Goal: Task Accomplishment & Management: Complete application form

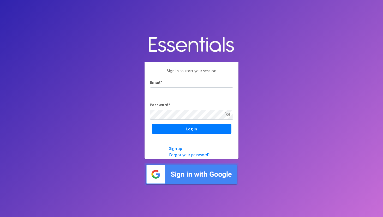
type input "[EMAIL_ADDRESS][DOMAIN_NAME]"
click at [228, 114] on icon at bounding box center [227, 114] width 5 height 4
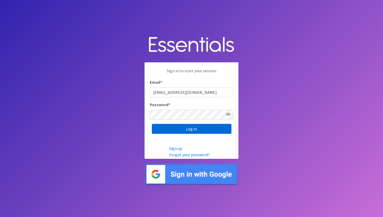
click at [207, 131] on input "Log in" at bounding box center [192, 129] width 80 height 10
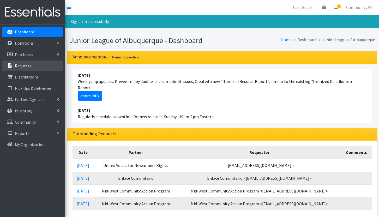
click at [16, 66] on p "Requests" at bounding box center [23, 65] width 16 height 5
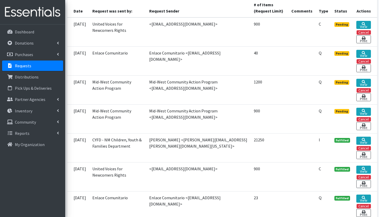
scroll to position [130, 0]
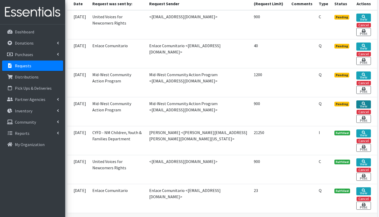
click at [363, 106] on link "View" at bounding box center [363, 104] width 15 height 8
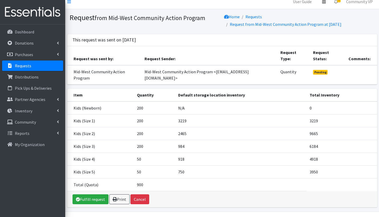
scroll to position [7, 0]
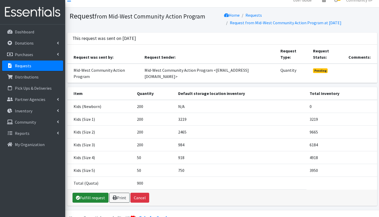
click at [90, 193] on link "Fulfill request" at bounding box center [91, 198] width 36 height 10
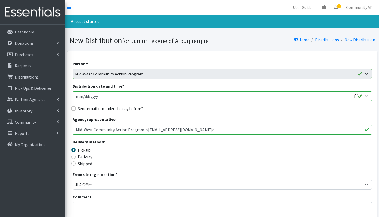
click at [77, 95] on input "Distribution date and time *" at bounding box center [223, 96] width 300 height 10
type input "2025-09-29T23:59"
type input "2025-09-04T23:59"
type input "2025-09-04T13:30"
click at [72, 109] on input "Send email reminder the day before?" at bounding box center [73, 108] width 4 height 4
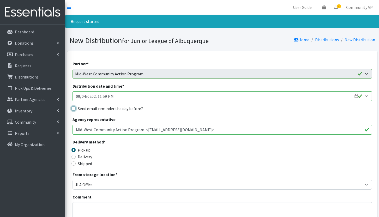
checkbox input "true"
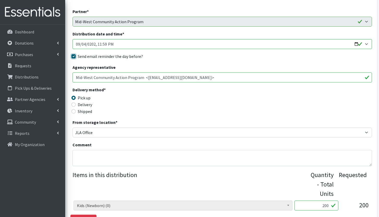
scroll to position [78, 0]
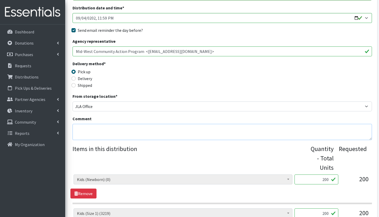
click at [85, 129] on textarea "Comment" at bounding box center [223, 132] width 300 height 16
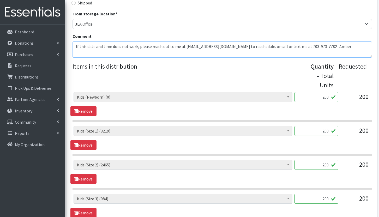
scroll to position [209, 0]
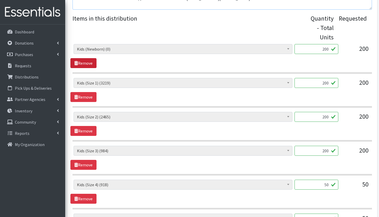
type textarea "If this date and time does not work, please reach out to me at Diaperbank@JLABQ…"
click at [89, 64] on link "Remove" at bounding box center [83, 63] width 26 height 10
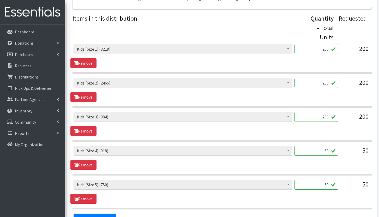
drag, startPoint x: 318, startPoint y: 48, endPoint x: 329, endPoint y: 47, distance: 10.2
click at [329, 47] on input "200" at bounding box center [317, 49] width 44 height 10
type input "192"
click at [318, 86] on input "200" at bounding box center [317, 83] width 44 height 10
type input "2"
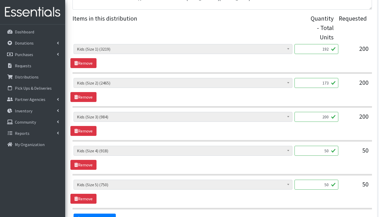
type input "173"
click at [313, 116] on input "200" at bounding box center [317, 117] width 44 height 10
drag, startPoint x: 314, startPoint y: 116, endPoint x: 336, endPoint y: 113, distance: 21.8
click at [336, 113] on input "200" at bounding box center [317, 117] width 44 height 10
type input "228"
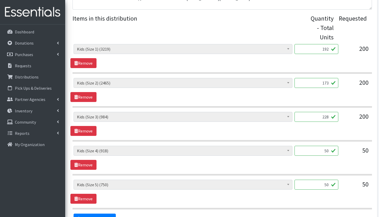
click at [309, 151] on input "50" at bounding box center [317, 151] width 44 height 10
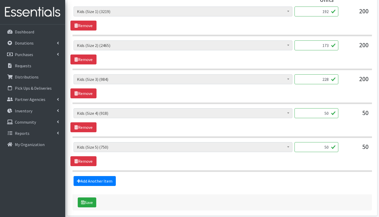
scroll to position [217, 0]
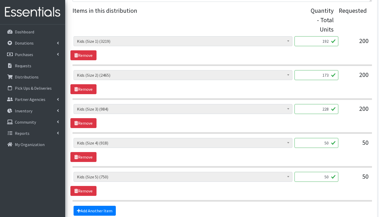
drag, startPoint x: 326, startPoint y: 74, endPoint x: 320, endPoint y: 75, distance: 6.1
click at [320, 75] on input "173" at bounding box center [317, 75] width 44 height 10
type input "1"
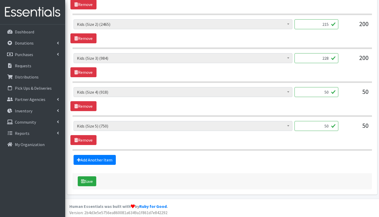
scroll to position [269, 0]
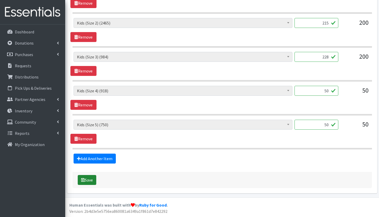
type input "215"
click at [91, 180] on button "Save" at bounding box center [87, 180] width 19 height 10
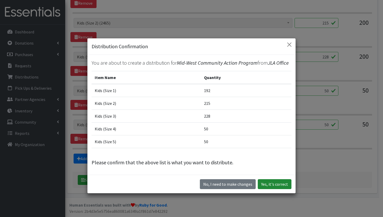
click at [271, 181] on button "Yes, it's correct" at bounding box center [275, 184] width 34 height 10
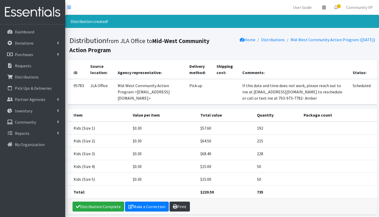
click at [182, 207] on link "Print" at bounding box center [180, 207] width 20 height 10
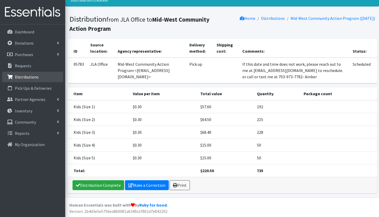
click at [31, 76] on p "Distributions" at bounding box center [27, 76] width 24 height 5
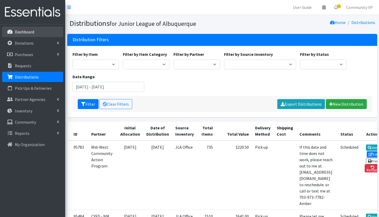
click at [32, 32] on p "Dashboard" at bounding box center [24, 31] width 19 height 5
